Goal: Information Seeking & Learning: Learn about a topic

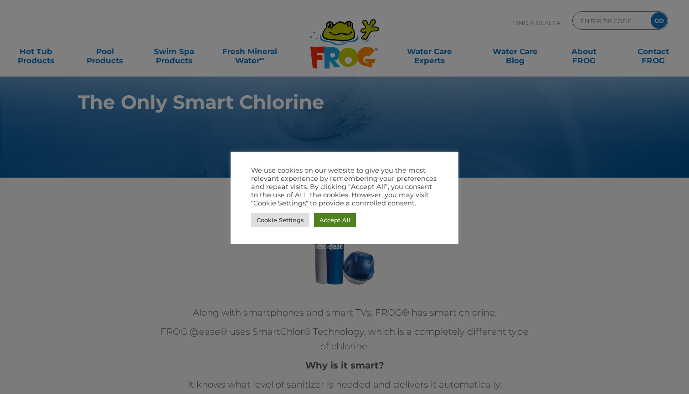
click at [337, 223] on link "Accept All" at bounding box center [335, 220] width 42 height 14
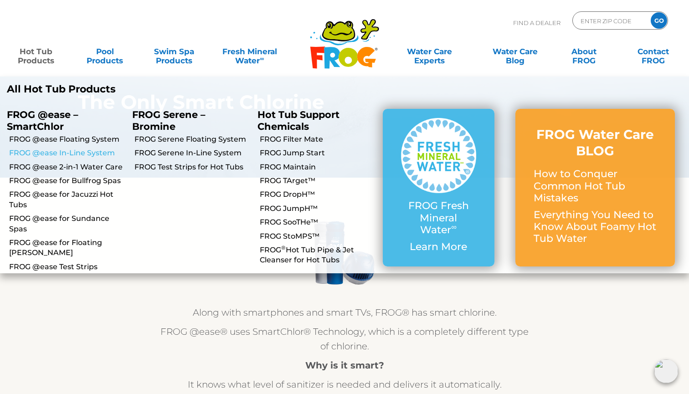
click at [52, 153] on link "FROG @ease In-Line System" at bounding box center [67, 153] width 116 height 10
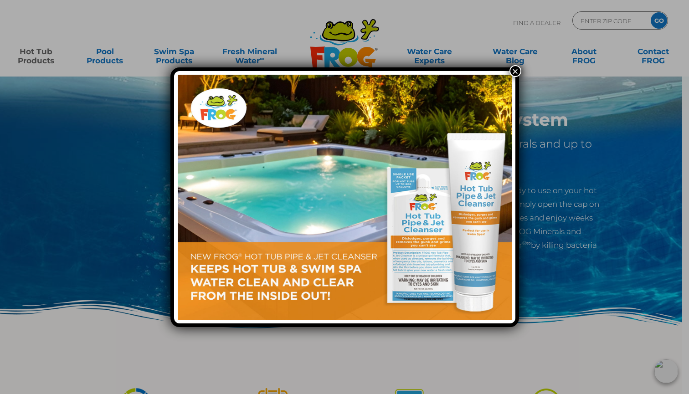
click at [516, 69] on button "×" at bounding box center [515, 71] width 12 height 12
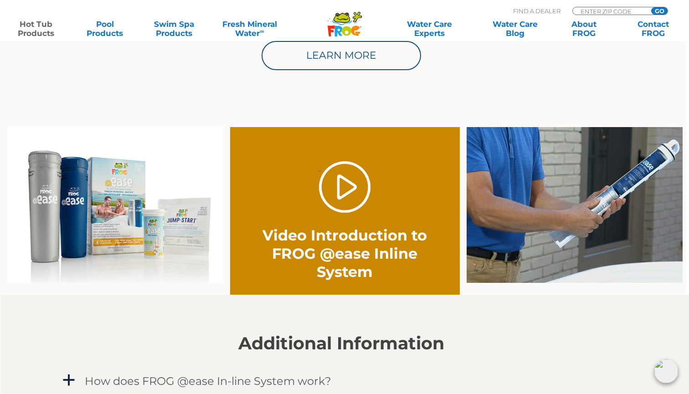
scroll to position [610, 3]
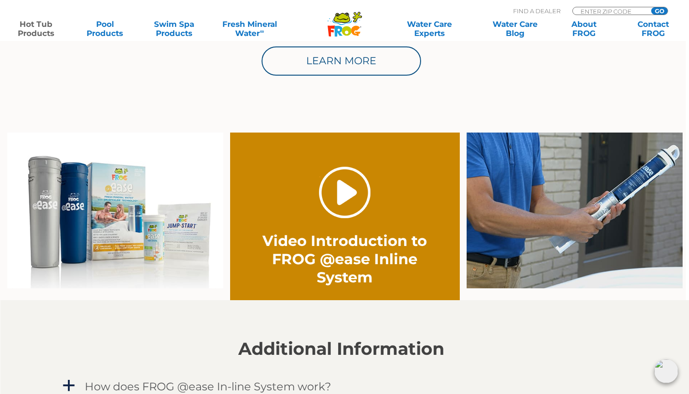
click at [336, 192] on link "." at bounding box center [344, 192] width 51 height 51
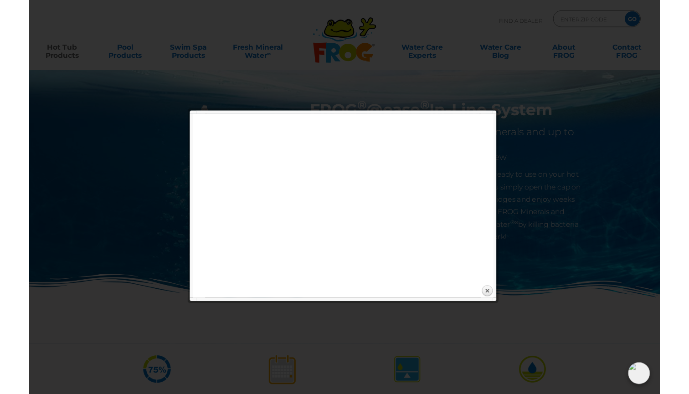
scroll to position [610, 0]
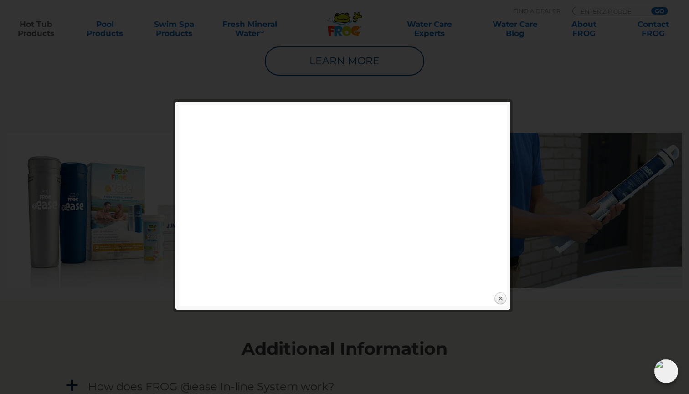
click at [500, 87] on div at bounding box center [344, 89] width 328 height 15
click at [527, 71] on div at bounding box center [344, 160] width 689 height 1540
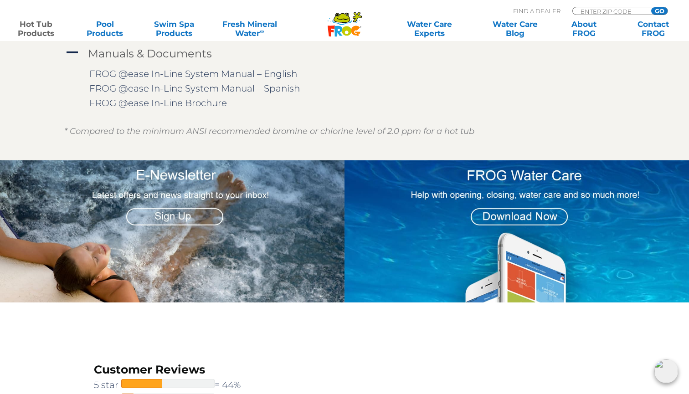
scroll to position [1059, 0]
